Goal: Navigation & Orientation: Go to known website

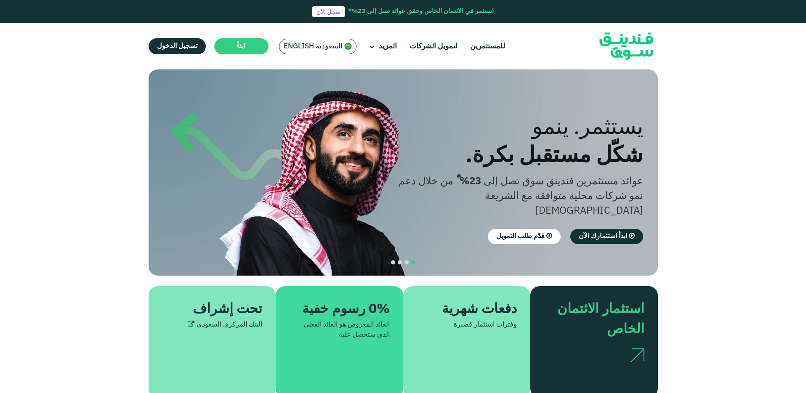
click at [327, 52] on div "السعودية English" at bounding box center [317, 47] width 77 height 16
click at [316, 49] on span "السعودية English" at bounding box center [313, 47] width 59 height 10
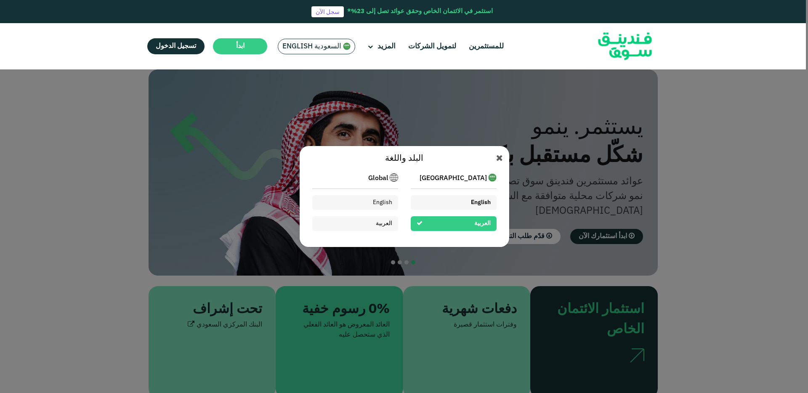
click at [450, 202] on div "English" at bounding box center [454, 202] width 86 height 15
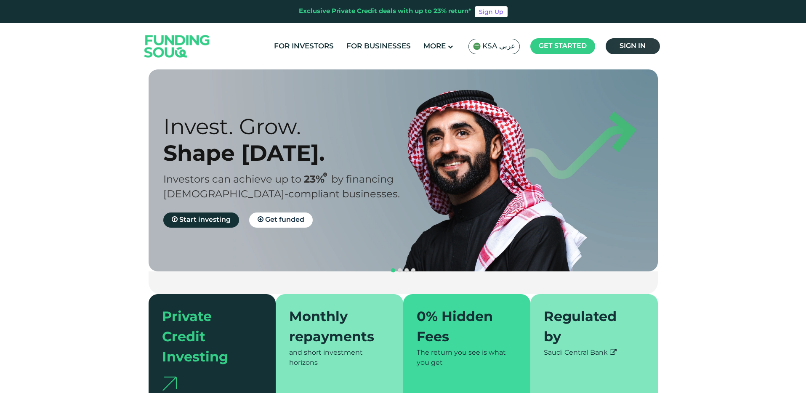
click at [618, 48] on link "Sign in" at bounding box center [633, 46] width 54 height 16
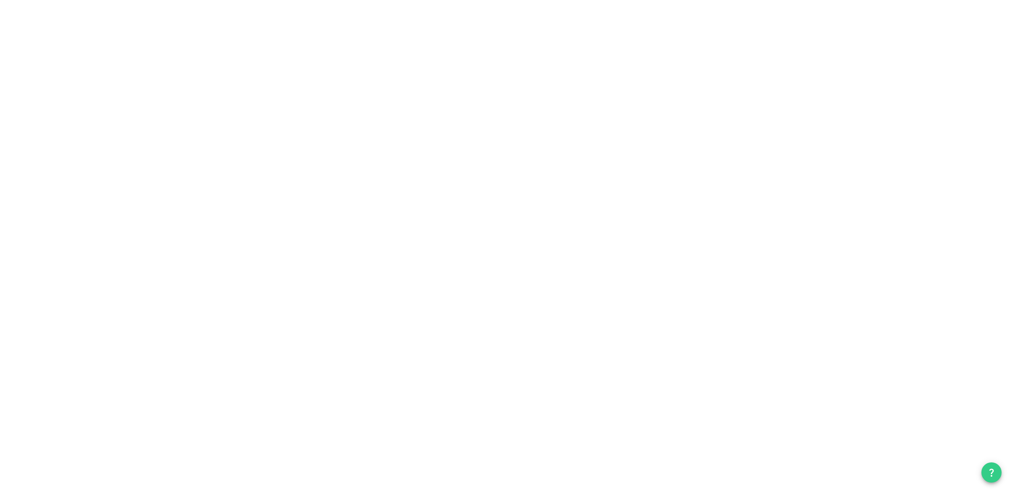
click at [168, 106] on div "Welcome to Funding Souq Take a quick 3-minute tour and get set for your first i…" at bounding box center [505, 245] width 1010 height 491
